Goal: Task Accomplishment & Management: Manage account settings

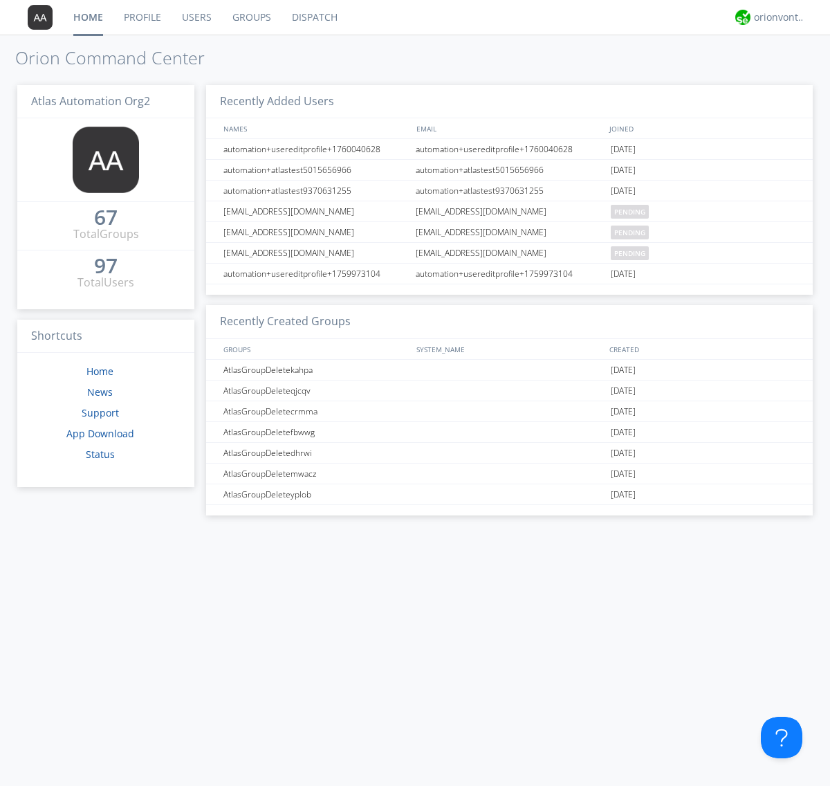
click at [250, 17] on link "Groups" at bounding box center [251, 17] width 59 height 35
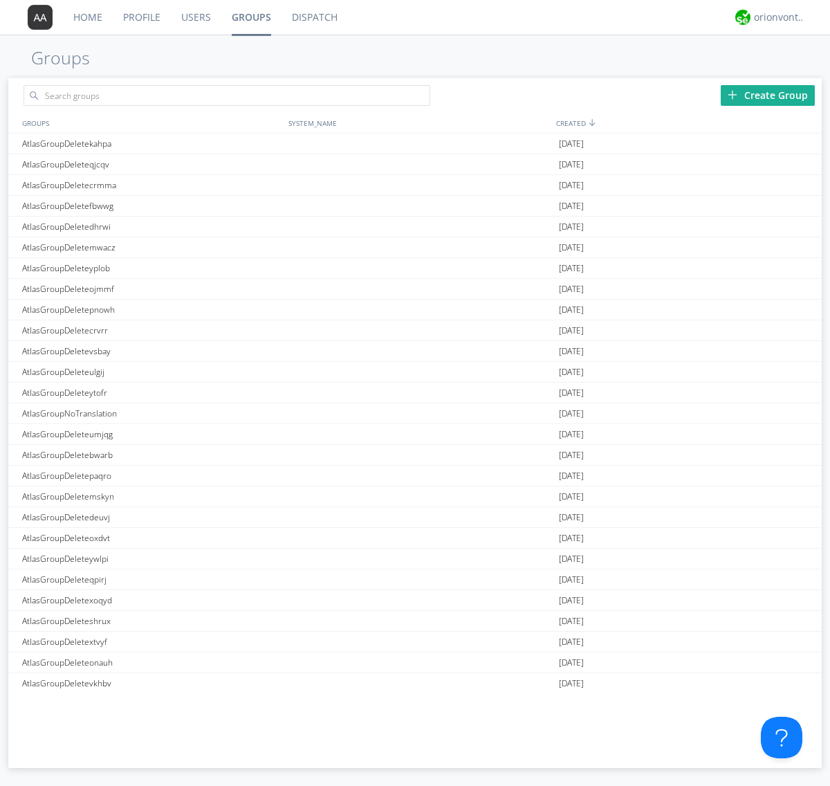
click at [768, 95] on div "Create Group" at bounding box center [768, 95] width 94 height 21
click at [250, 17] on link "Groups" at bounding box center [251, 17] width 60 height 35
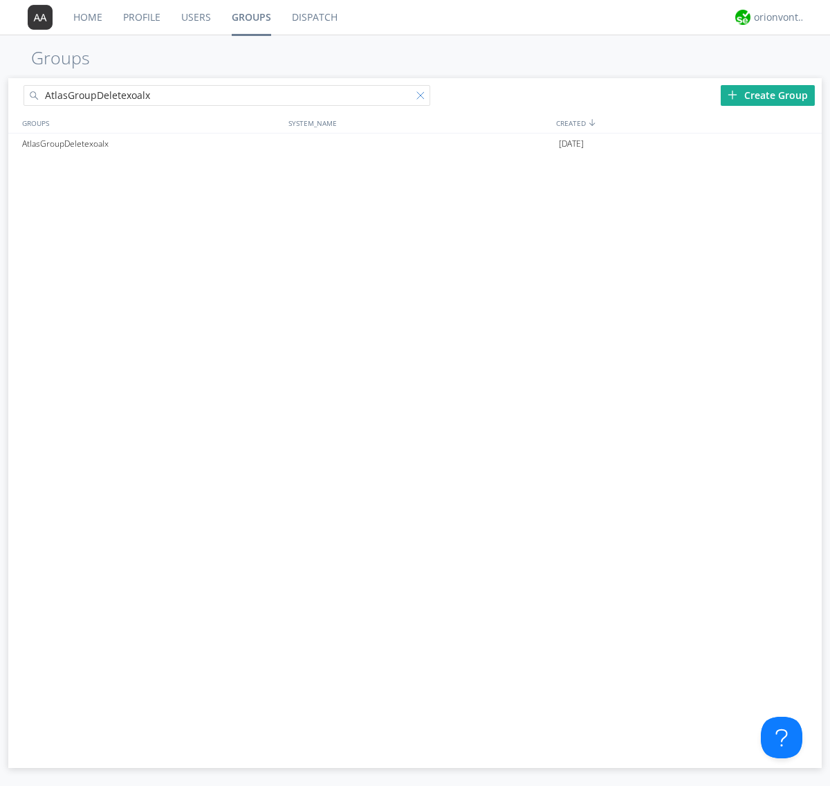
type input "AtlasGroupDeletexoalx"
click at [423, 98] on div at bounding box center [423, 98] width 14 height 14
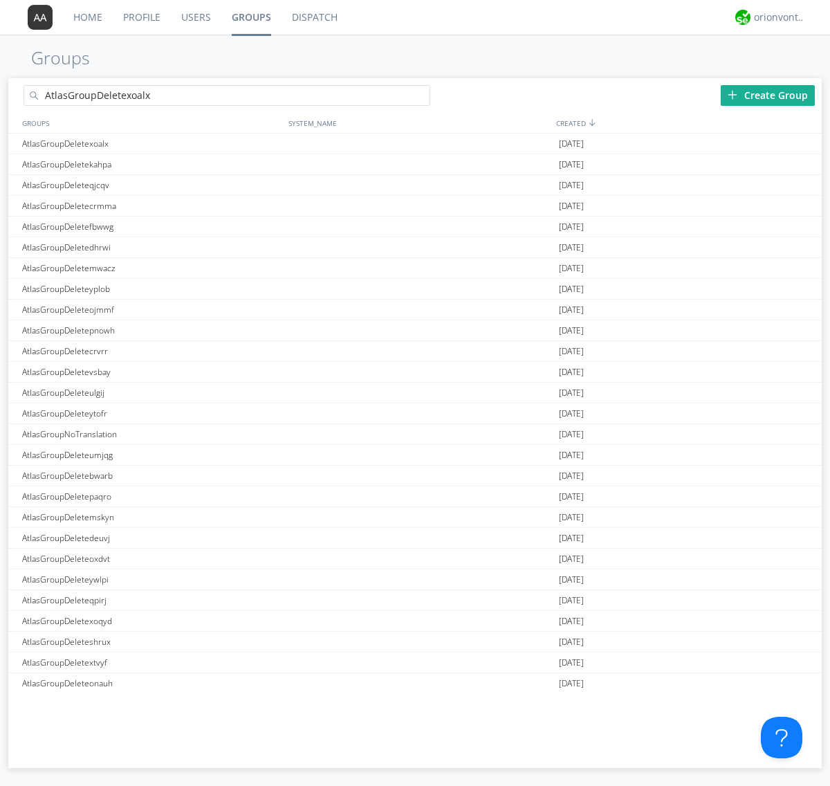
type input "AtlasGroupDeletexoalx"
click at [151, 143] on div "AtlasGroupDeletexoalx" at bounding box center [152, 143] width 266 height 20
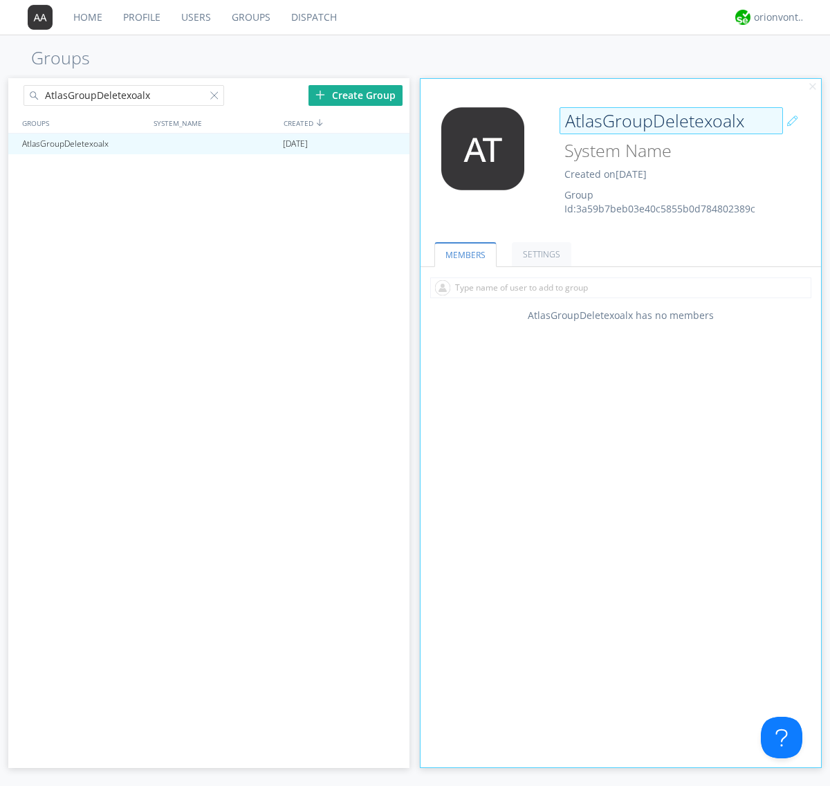
click at [620, 165] on div "AtlasGroupDeletexoalx Created on [DATE] Group Id: 3a59b7beb03e40c5855b0d7848023…" at bounding box center [654, 161] width 201 height 109
click at [671, 120] on input "AtlasGroupDeletexoalx" at bounding box center [671, 121] width 223 height 28
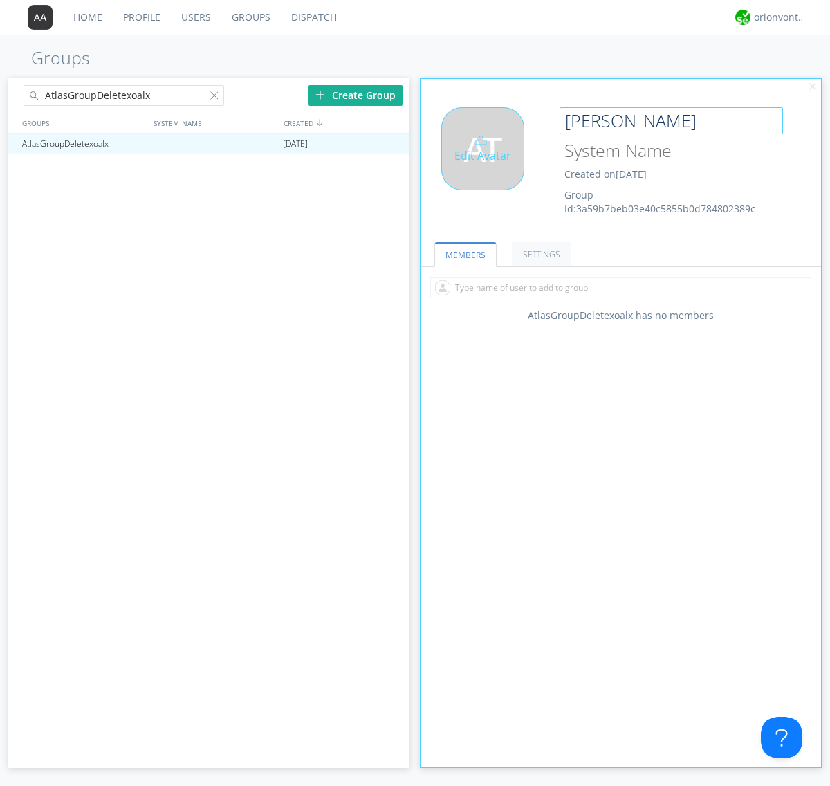
type input "[PERSON_NAME]"
click at [487, 165] on div "Edit Avatar" at bounding box center [482, 148] width 83 height 83
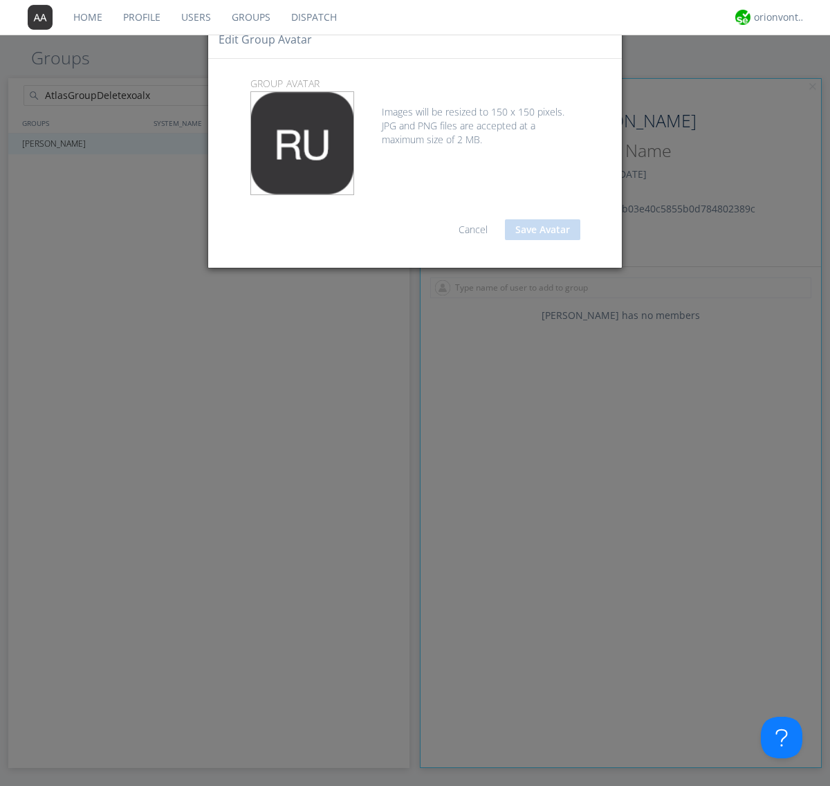
type input "C:\fakepath\selenium.png"
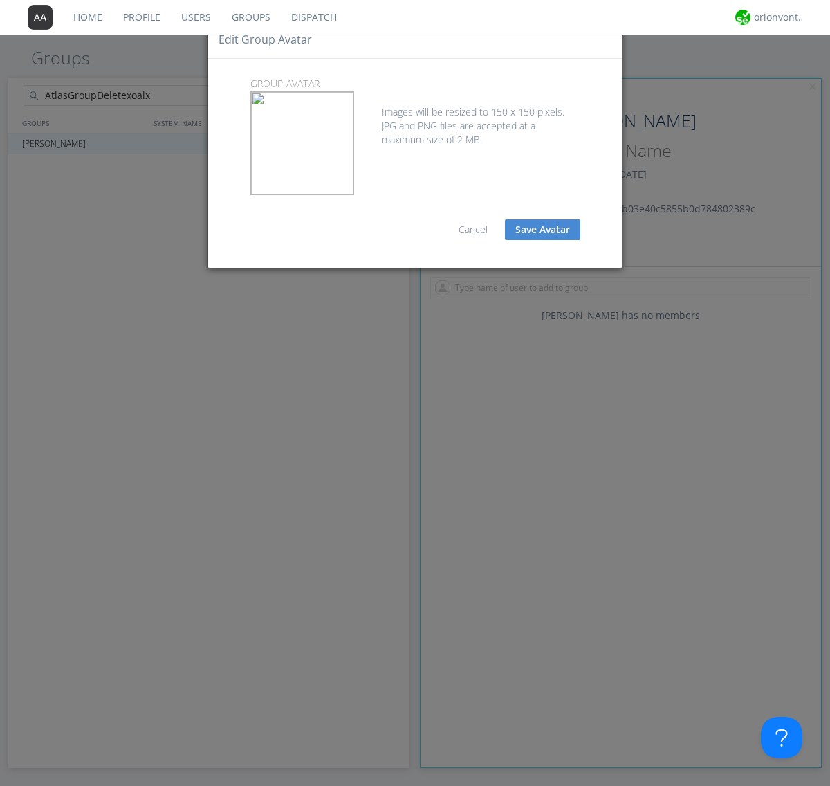
click at [542, 230] on button "Save Avatar" at bounding box center [542, 229] width 75 height 21
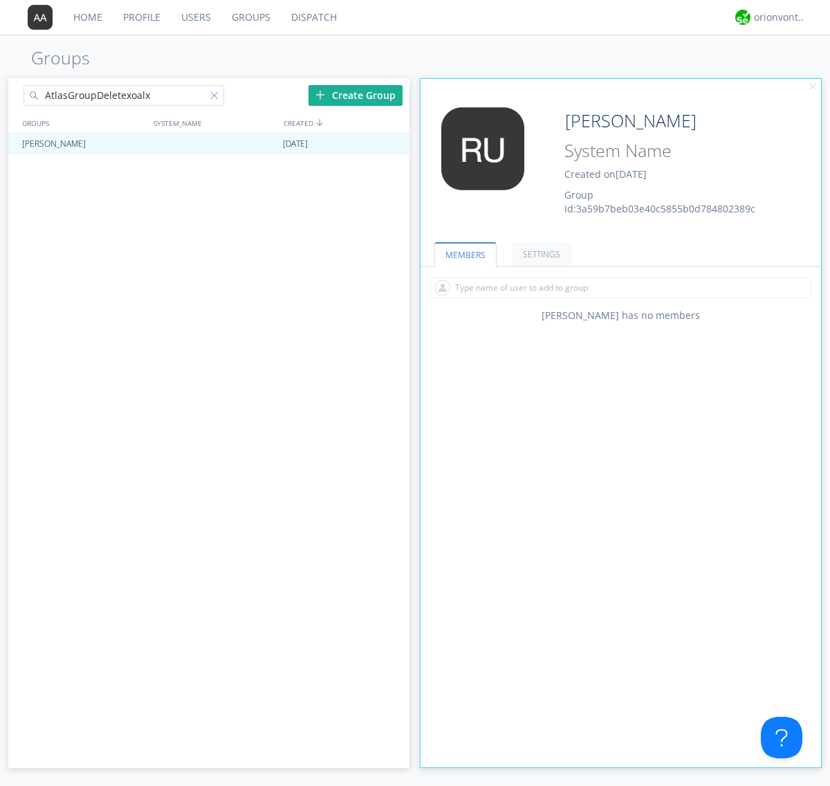
click at [216, 98] on div at bounding box center [217, 98] width 14 height 14
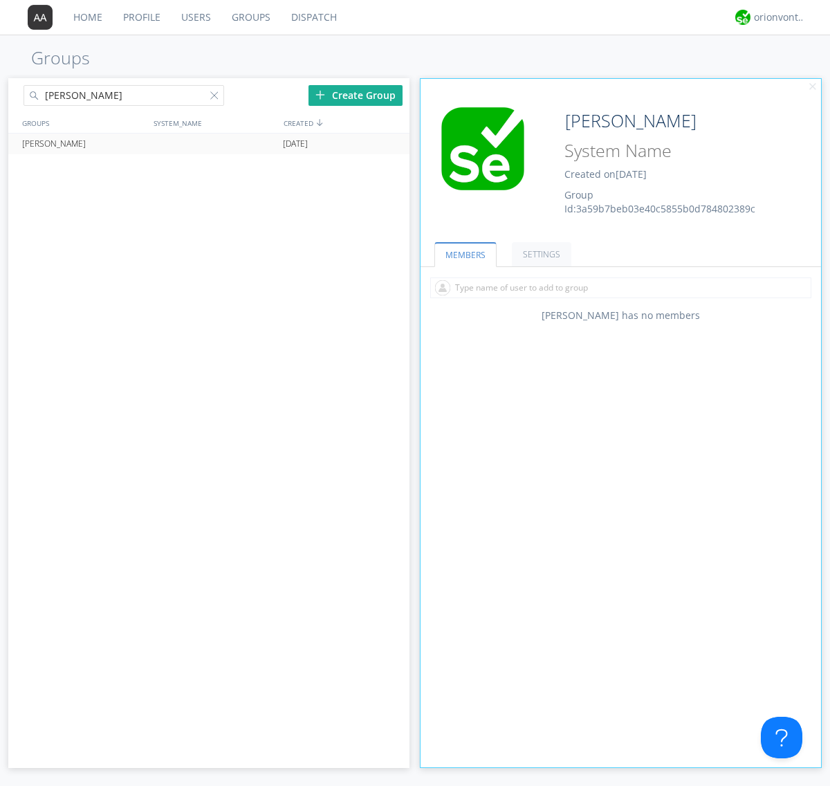
type input "[PERSON_NAME]"
click at [391, 144] on div at bounding box center [392, 143] width 14 height 11
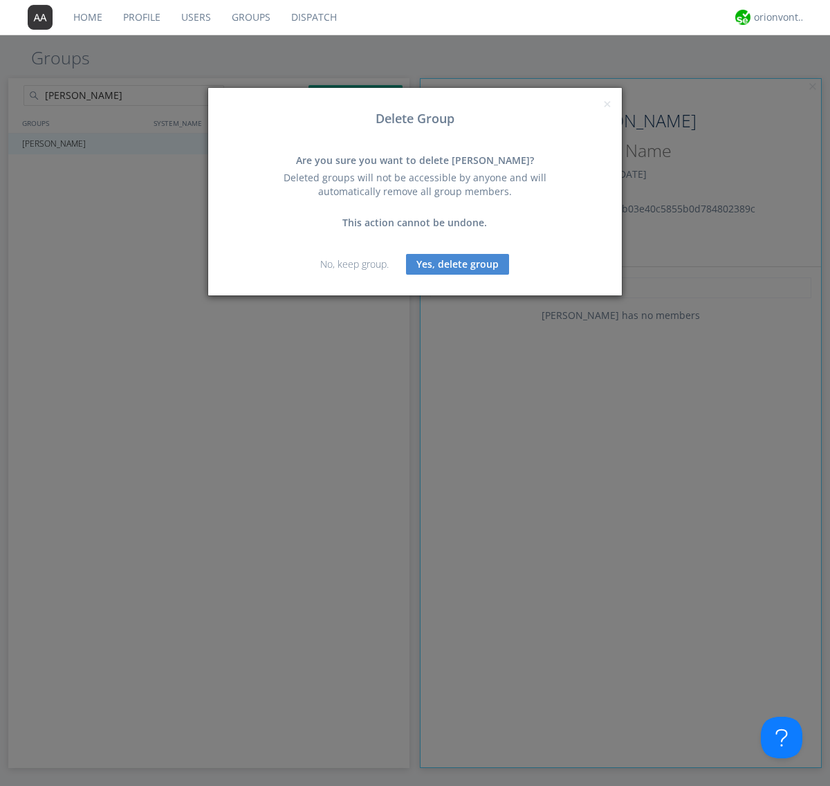
click at [458, 264] on button "Yes, delete group" at bounding box center [457, 264] width 103 height 21
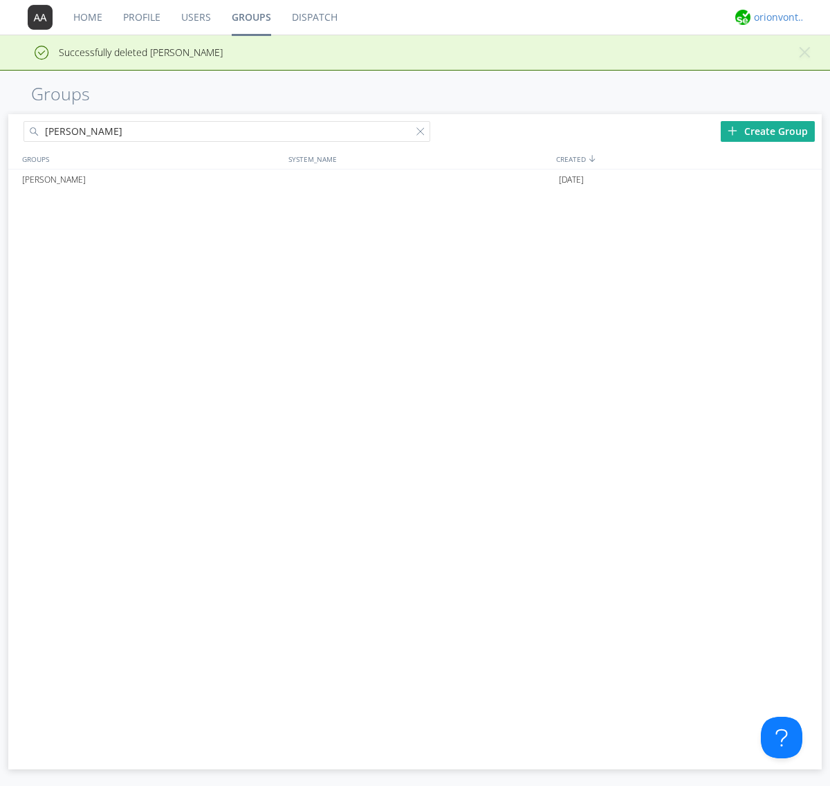
click at [776, 17] on div "orionvontas+atlas+automation+org2" at bounding box center [780, 17] width 52 height 14
